Goal: Task Accomplishment & Management: Manage account settings

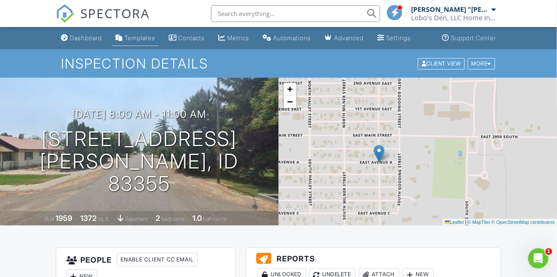
click at [136, 42] on link "Templates" at bounding box center [135, 38] width 46 height 16
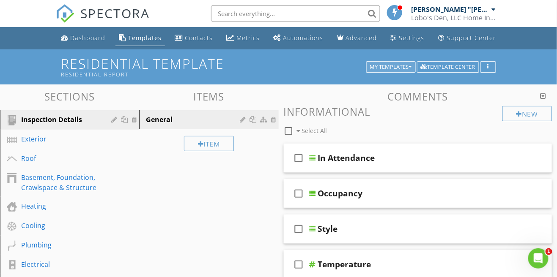
click at [382, 67] on div "My Templates" at bounding box center [391, 67] width 42 height 6
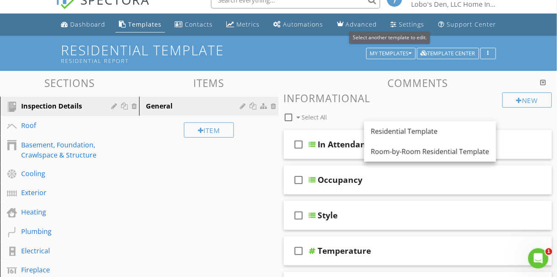
click at [232, 228] on div "Sections Inspection Details Roof Basement, Foundation, Crawlspace & Structure C…" at bounding box center [278, 275] width 557 height 409
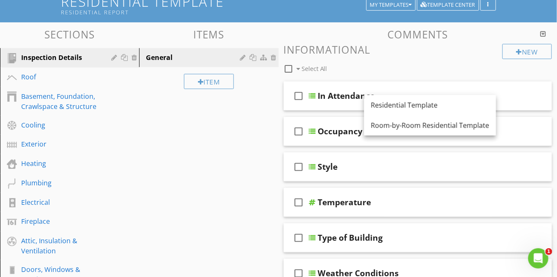
scroll to position [60, 0]
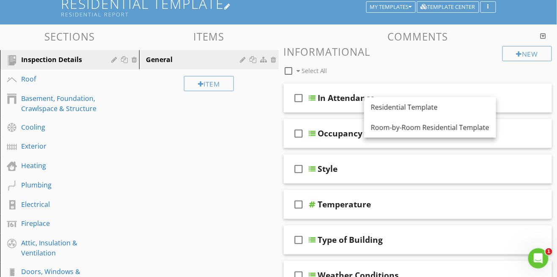
click at [455, 13] on h1 "Residential Template Residential Report" at bounding box center [278, 7] width 434 height 22
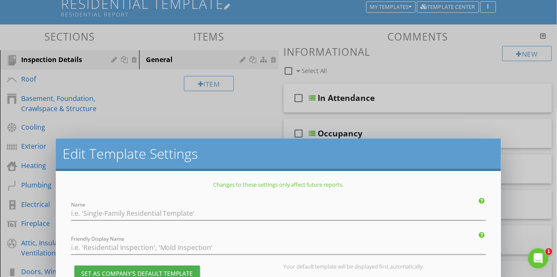
type input "Residential Template"
type input "Residential Report"
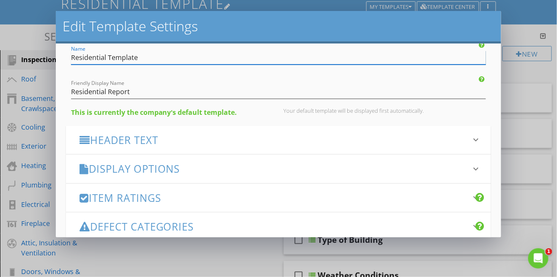
scroll to position [0, 0]
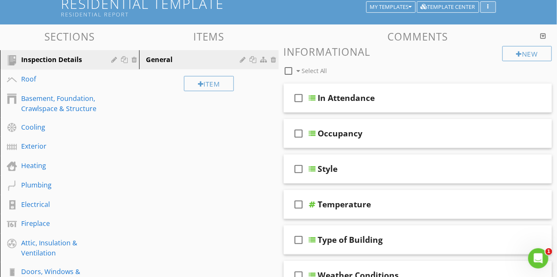
click at [481, 7] on button "button" at bounding box center [488, 7] width 16 height 12
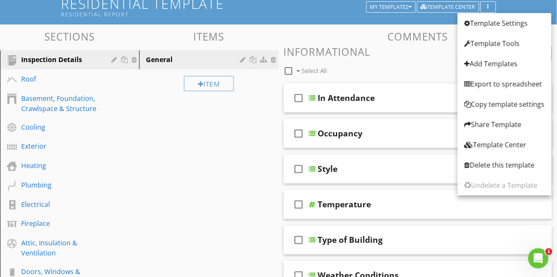
click at [392, 44] on div "Comments New Informational check_box_outline_blank Select All check_box_outline…" at bounding box center [418, 204] width 268 height 347
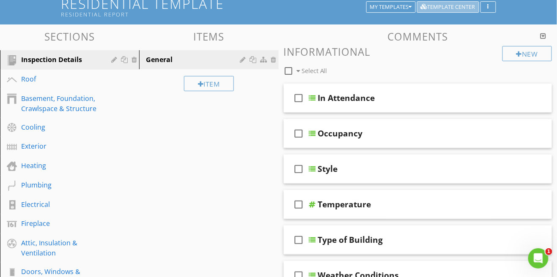
click at [453, 7] on div "Template Center" at bounding box center [448, 7] width 55 height 6
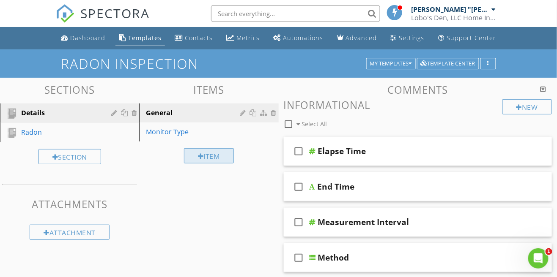
click at [207, 158] on div "Item" at bounding box center [209, 155] width 50 height 15
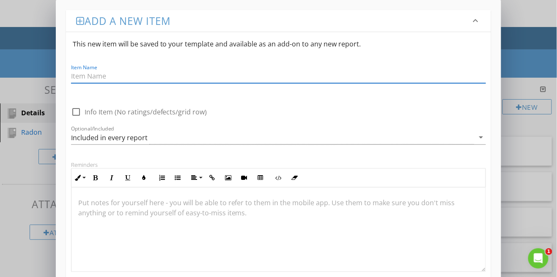
click at [43, 66] on div "Add a new item keyboard_arrow_down This new item will be saved to your template…" at bounding box center [278, 203] width 557 height 407
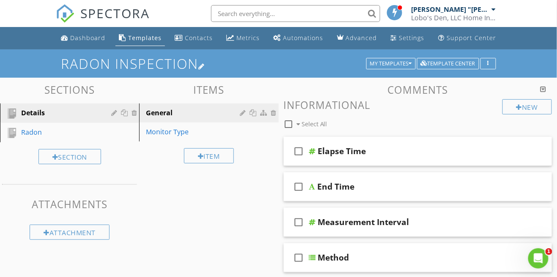
click at [386, 57] on h1 "Radon Inspection" at bounding box center [278, 63] width 434 height 15
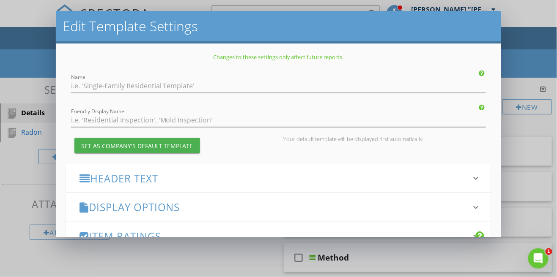
type input "Radon Inspection"
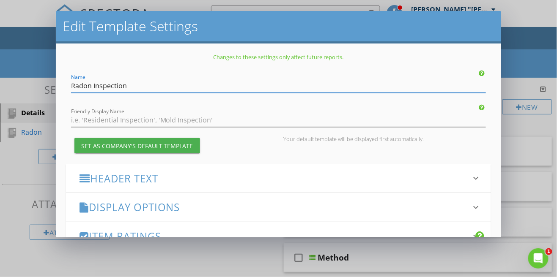
click at [515, 74] on div "Edit Template Settings Changes to these settings only affect future reports. Na…" at bounding box center [278, 138] width 557 height 277
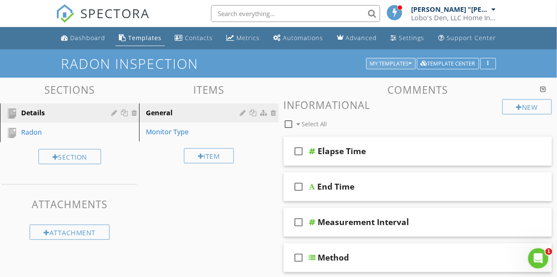
click at [396, 66] on div "My Templates" at bounding box center [391, 64] width 42 height 6
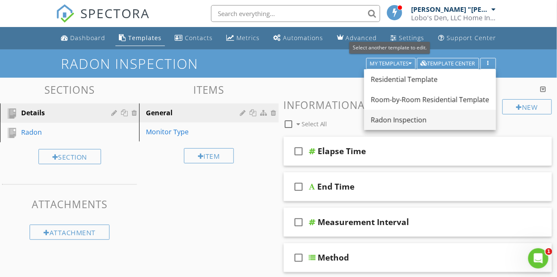
click at [389, 122] on div "Radon Inspection" at bounding box center [430, 120] width 118 height 10
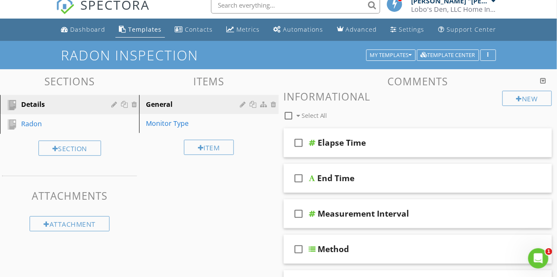
scroll to position [13, 0]
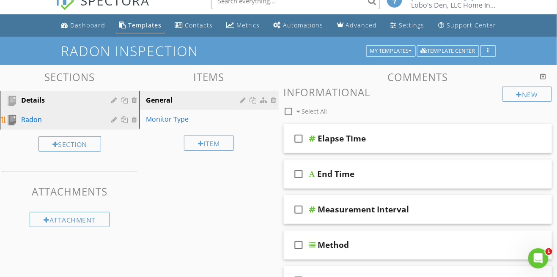
click at [28, 126] on link "Radon" at bounding box center [71, 119] width 137 height 19
click at [24, 123] on div "Radon" at bounding box center [60, 120] width 78 height 10
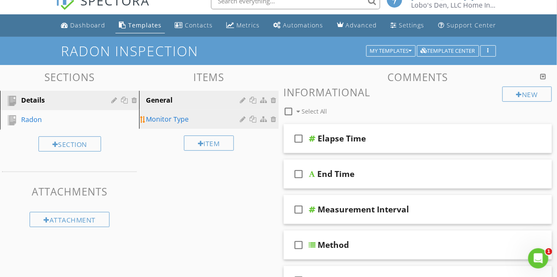
click at [169, 117] on div "Monitor Type" at bounding box center [194, 119] width 96 height 10
click at [243, 122] on div at bounding box center [244, 119] width 8 height 7
click at [242, 120] on div at bounding box center [244, 119] width 8 height 7
click at [160, 125] on link "Monitor Type" at bounding box center [210, 119] width 137 height 19
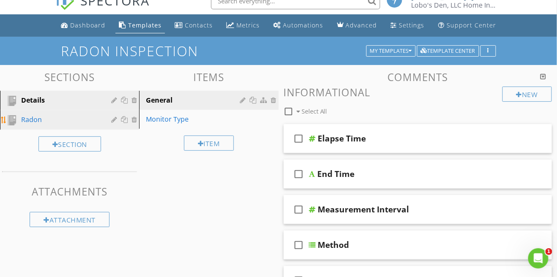
click at [30, 123] on div "Radon" at bounding box center [60, 120] width 78 height 10
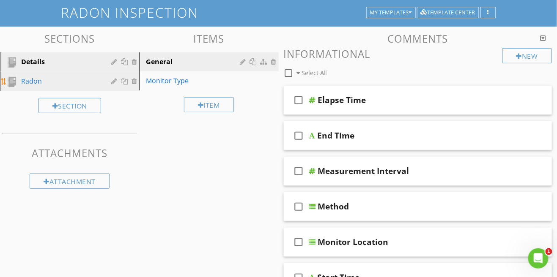
scroll to position [54, 0]
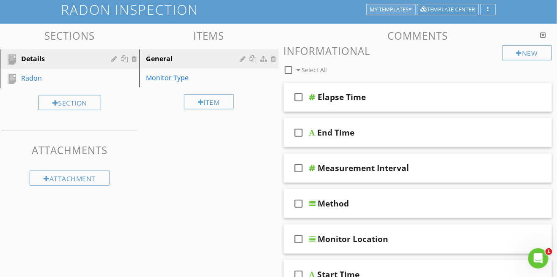
click at [388, 10] on div "My Templates" at bounding box center [391, 10] width 42 height 6
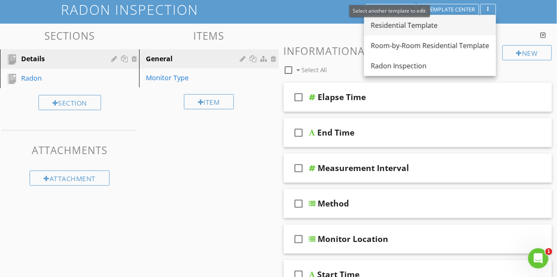
click at [376, 25] on div "Residential Template" at bounding box center [430, 25] width 118 height 10
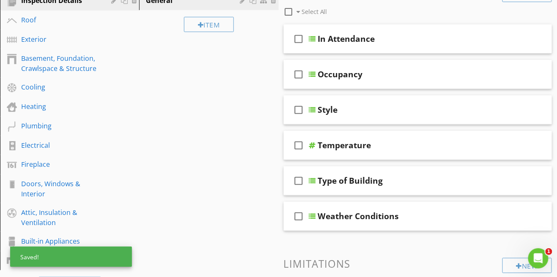
scroll to position [121, 0]
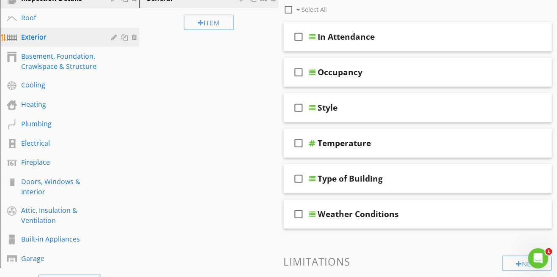
click at [27, 36] on div "Exterior" at bounding box center [60, 37] width 78 height 10
click at [112, 37] on div at bounding box center [115, 37] width 8 height 7
click at [113, 34] on div at bounding box center [115, 37] width 8 height 7
click at [113, 38] on div at bounding box center [115, 37] width 8 height 7
click at [114, 38] on div at bounding box center [115, 37] width 8 height 7
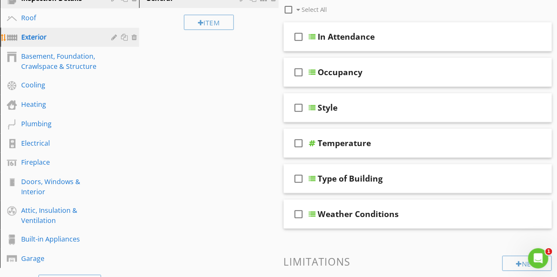
click at [121, 36] on div at bounding box center [125, 37] width 9 height 7
click at [95, 37] on div "Exterior" at bounding box center [60, 37] width 78 height 10
click at [35, 39] on div "Exterior" at bounding box center [60, 37] width 78 height 10
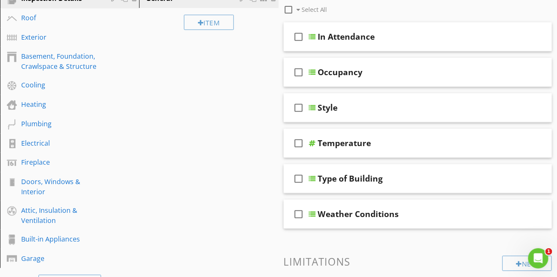
click at [174, 104] on div "Sections Inspection Details Roof Exterior Basement, Foundation, Crawlspace & St…" at bounding box center [278, 167] width 557 height 409
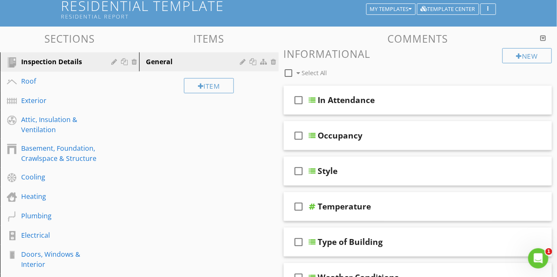
scroll to position [0, 0]
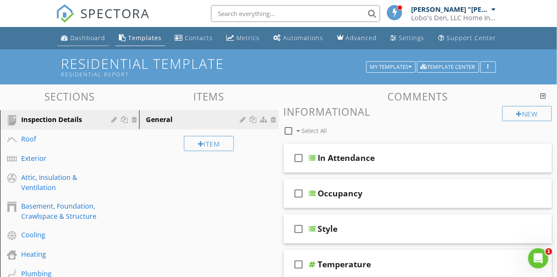
click at [81, 40] on div "Dashboard" at bounding box center [87, 38] width 35 height 8
